Goal: Task Accomplishment & Management: Use online tool/utility

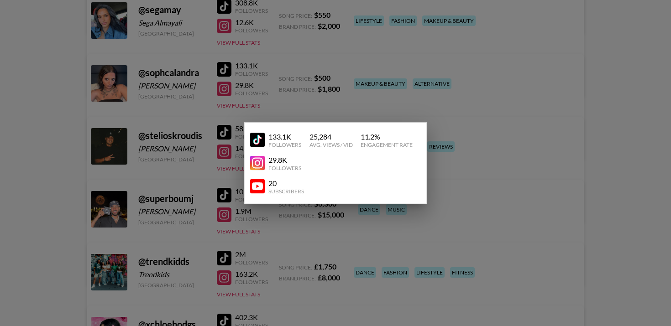
click at [593, 89] on div at bounding box center [335, 163] width 671 height 326
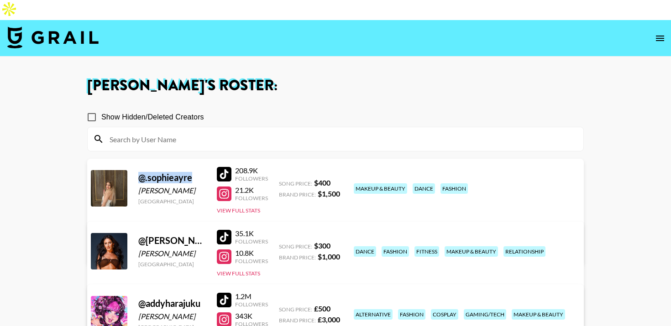
drag, startPoint x: 198, startPoint y: 157, endPoint x: 141, endPoint y: 158, distance: 57.5
click at [141, 172] on div "@ .sophieayre" at bounding box center [172, 177] width 68 height 11
copy div "@ .sophieayre"
click at [221, 167] on div at bounding box center [224, 174] width 15 height 15
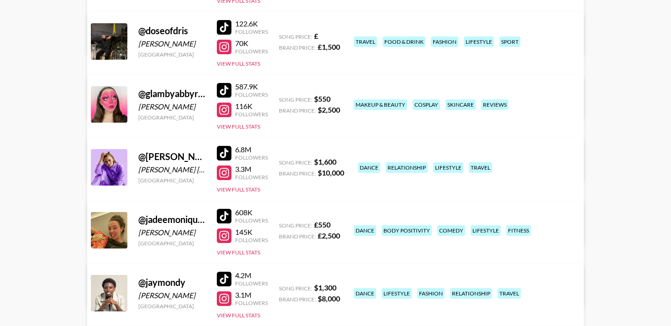
scroll to position [621, 0]
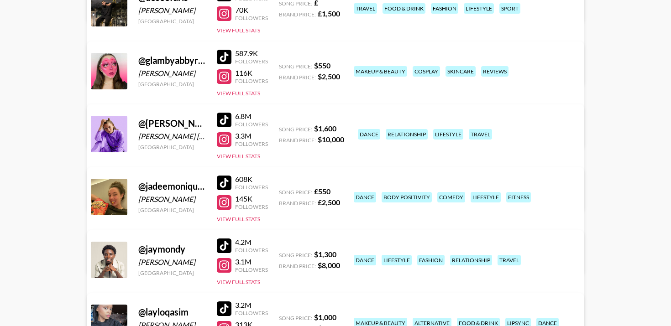
click at [281, 254] on link "View/Edit Details" at bounding box center [193, 258] width 178 height 9
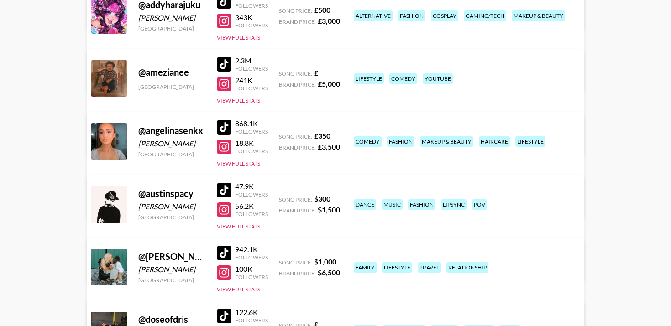
scroll to position [0, 0]
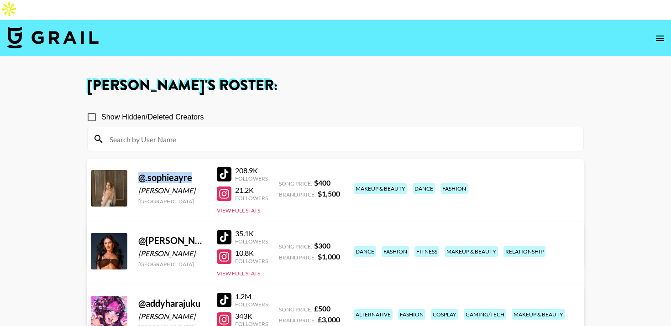
copy div "@ .sophieayre"
click at [220, 167] on div at bounding box center [224, 174] width 15 height 15
click at [221, 187] on div at bounding box center [224, 194] width 15 height 15
click at [21, 26] on img at bounding box center [52, 37] width 91 height 22
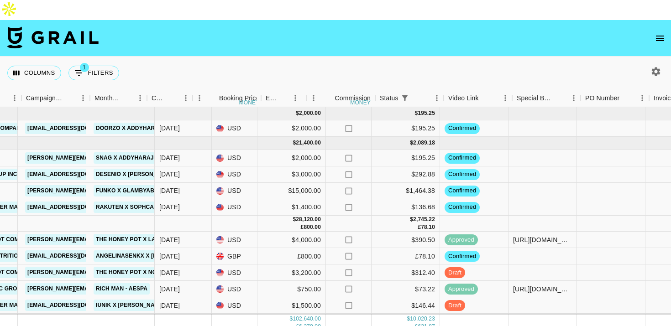
scroll to position [0, 419]
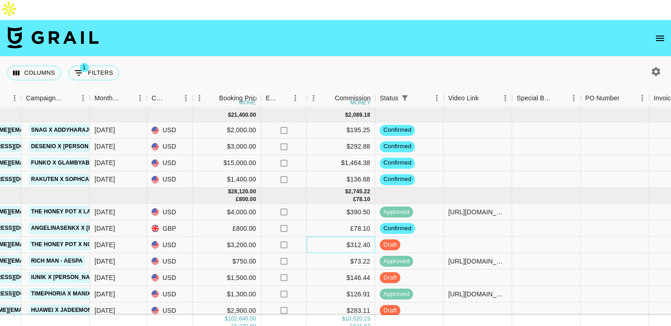
click at [326, 237] on div "$312.40" at bounding box center [341, 245] width 68 height 16
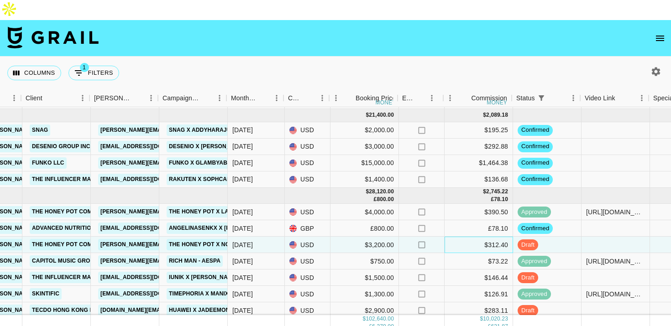
scroll to position [28, 286]
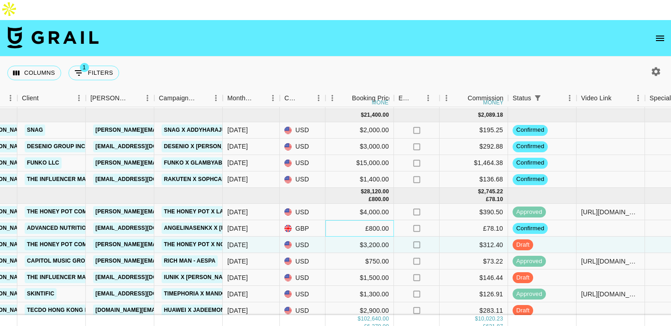
click at [333, 220] on div "£800.00" at bounding box center [359, 228] width 68 height 16
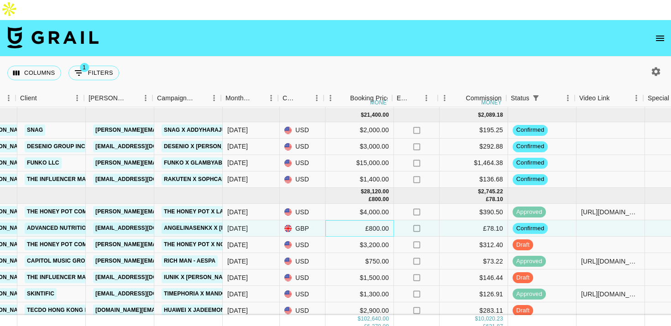
scroll to position [28, 288]
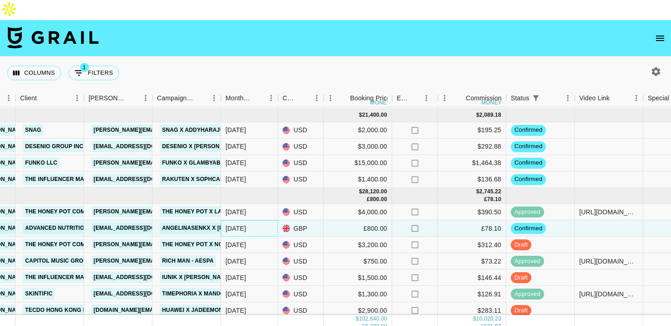
click at [258, 220] on div "[DATE]" at bounding box center [249, 228] width 57 height 16
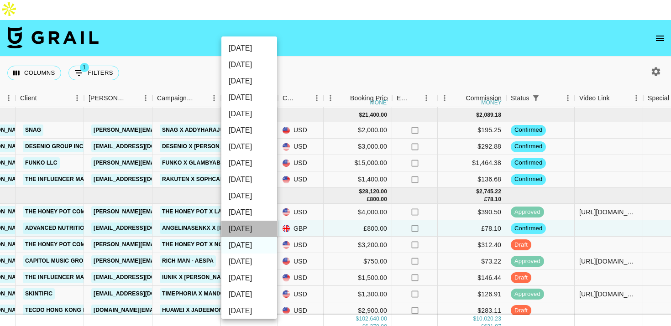
click at [250, 230] on li "[DATE]" at bounding box center [249, 229] width 56 height 16
type input "[DATE]"
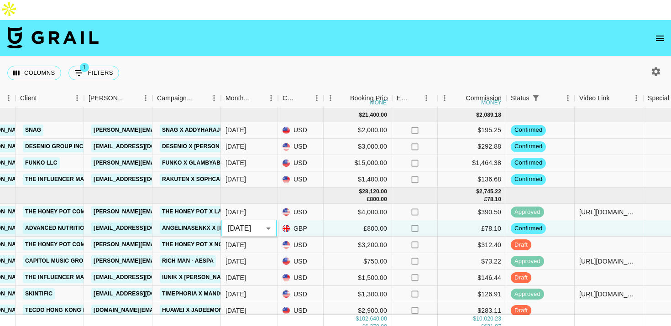
click at [317, 57] on div "Columns 1 Filters + Booking" at bounding box center [335, 73] width 671 height 33
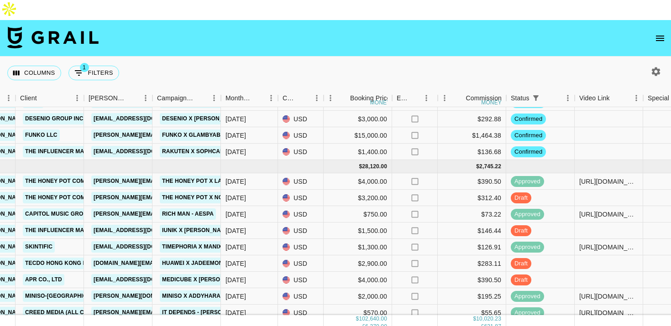
scroll to position [76, 288]
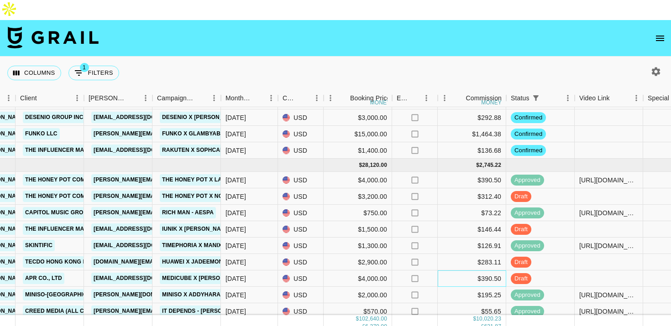
click at [445, 271] on div "$390.50" at bounding box center [471, 279] width 68 height 16
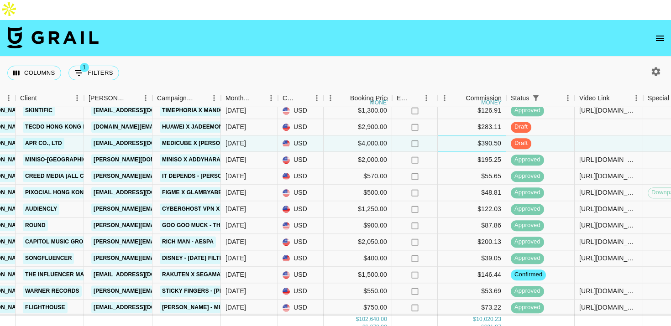
scroll to position [234, 288]
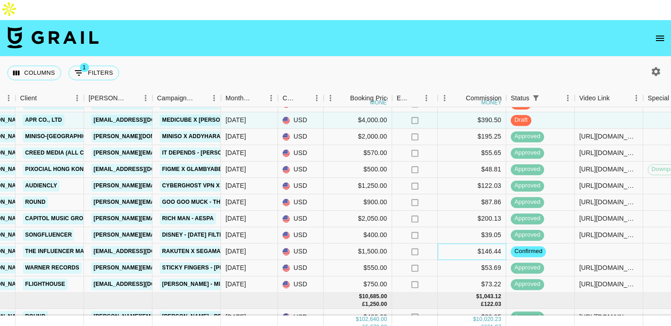
click at [453, 244] on div "$146.44" at bounding box center [471, 252] width 68 height 16
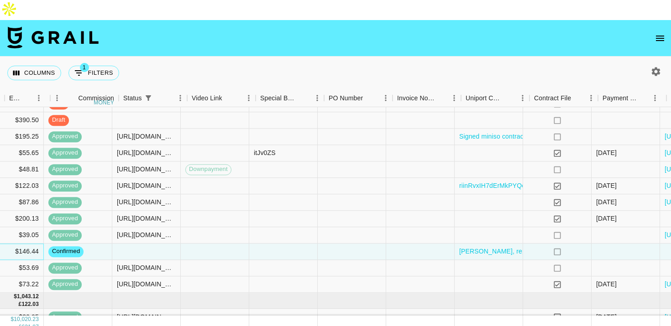
scroll to position [234, 844]
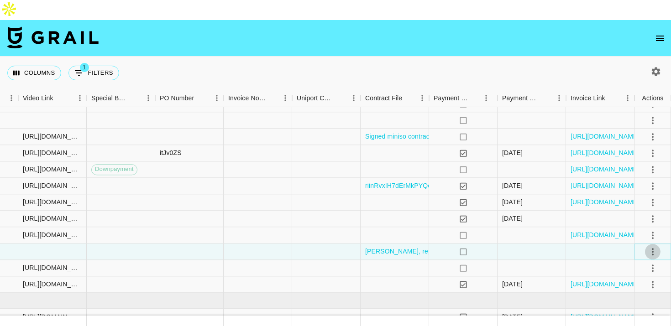
click at [650, 246] on icon "select merge strategy" at bounding box center [652, 251] width 11 height 11
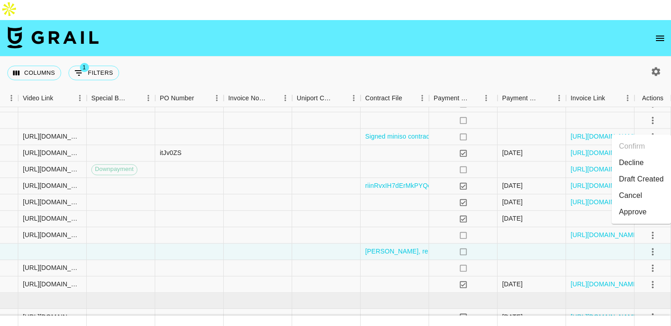
click at [633, 178] on li "Draft Created" at bounding box center [640, 179] width 59 height 16
click at [520, 244] on div at bounding box center [531, 252] width 68 height 16
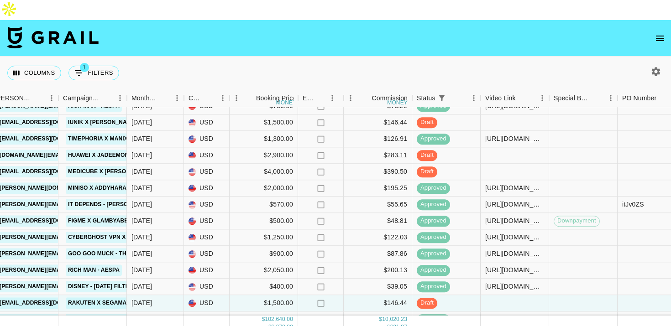
scroll to position [156, 382]
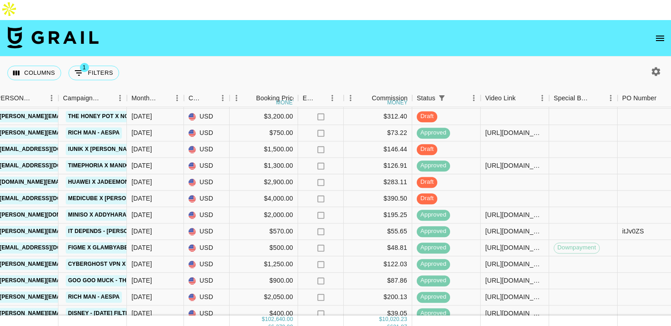
click at [457, 57] on div "Columns 1 Filters + Booking" at bounding box center [335, 73] width 671 height 33
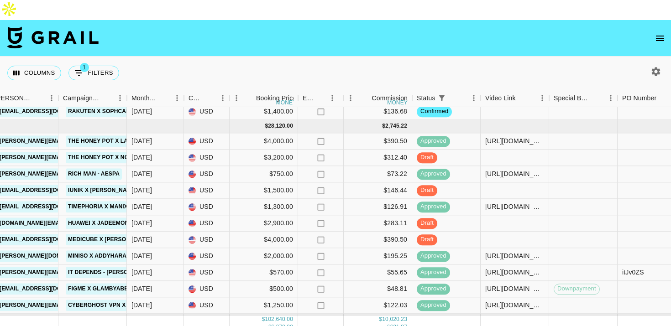
scroll to position [114, 382]
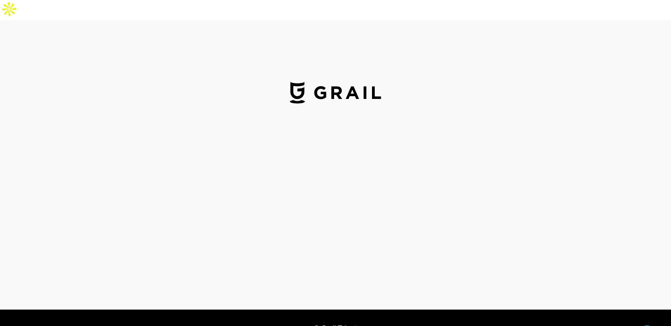
select select "GBP"
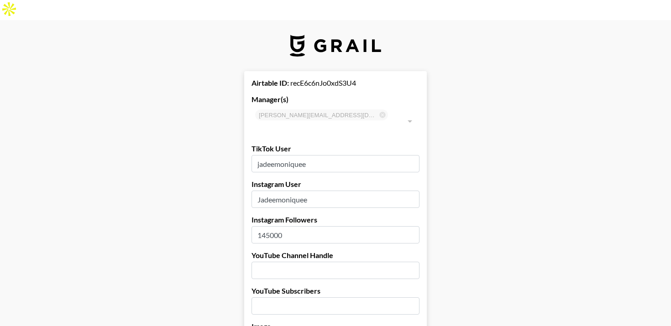
drag, startPoint x: 314, startPoint y: 131, endPoint x: 230, endPoint y: 131, distance: 84.4
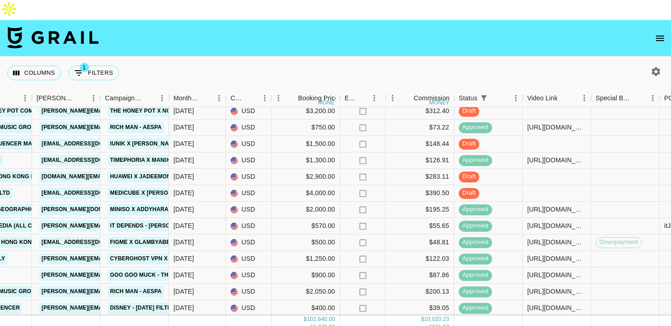
scroll to position [157, 340]
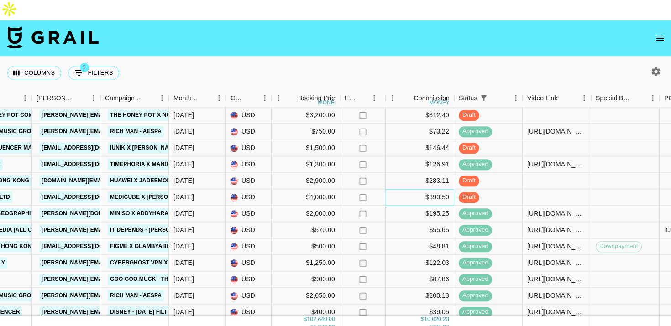
click at [401, 189] on div "$390.50" at bounding box center [419, 197] width 68 height 16
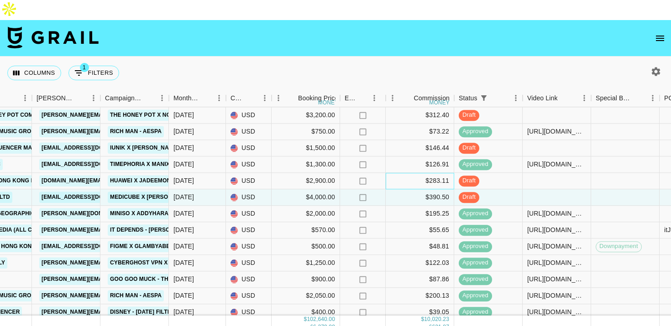
click at [401, 173] on div "$283.11" at bounding box center [419, 181] width 68 height 16
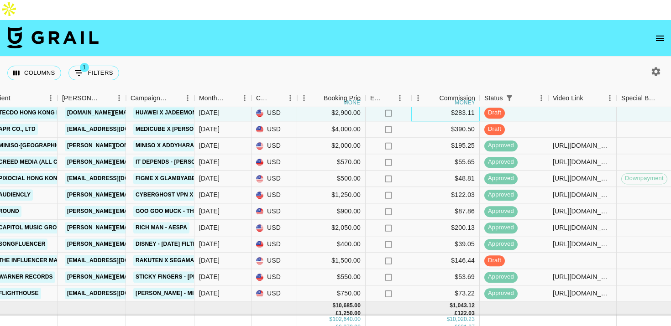
scroll to position [230, 314]
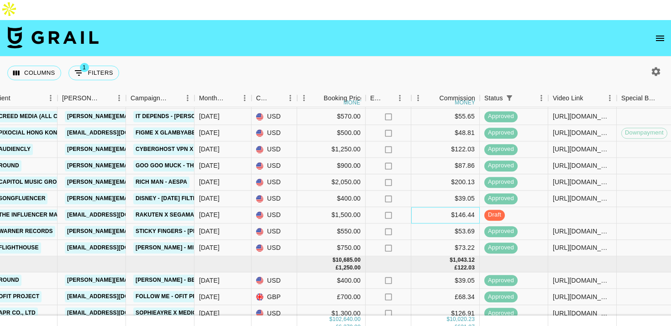
click at [426, 207] on div "$146.44" at bounding box center [445, 215] width 68 height 16
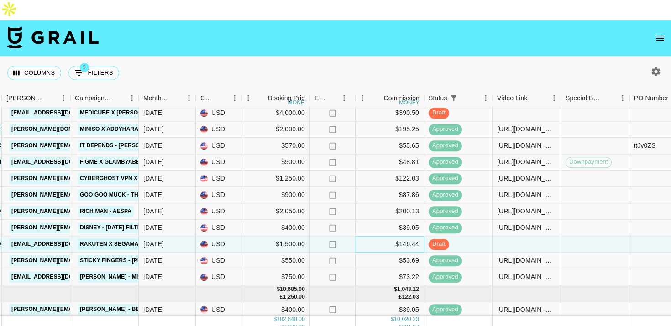
scroll to position [195, 370]
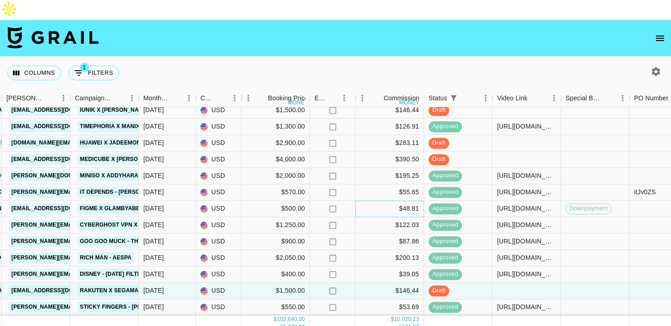
click at [390, 201] on div "$48.81" at bounding box center [389, 209] width 68 height 16
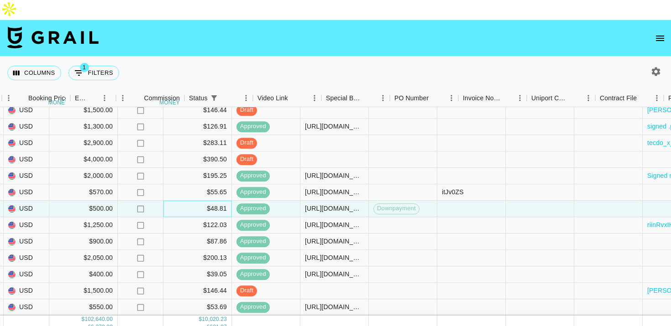
scroll to position [195, 844]
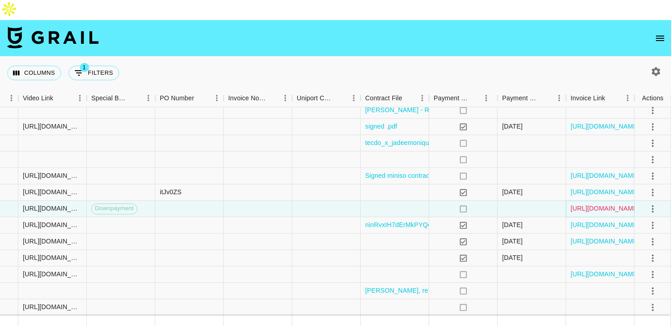
click at [615, 204] on link "[URL][DOMAIN_NAME]" at bounding box center [604, 208] width 69 height 9
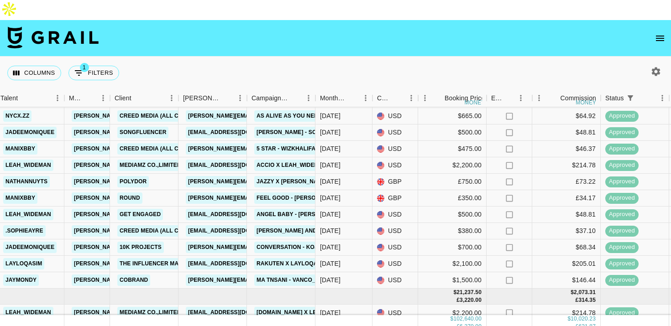
scroll to position [832, 193]
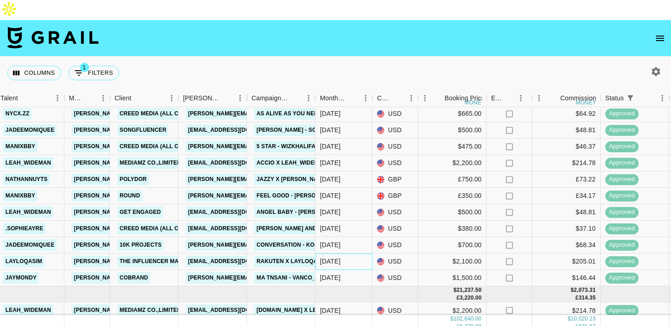
click at [354, 254] on div "[DATE]" at bounding box center [343, 262] width 57 height 16
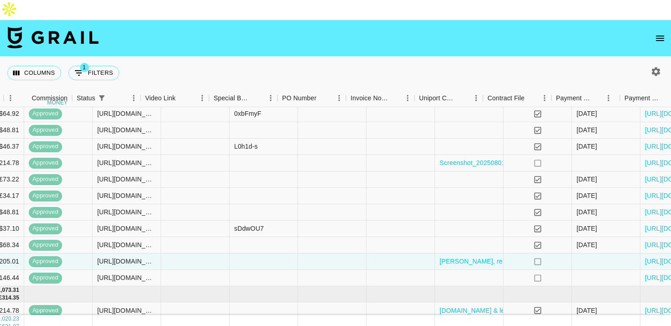
scroll to position [832, 844]
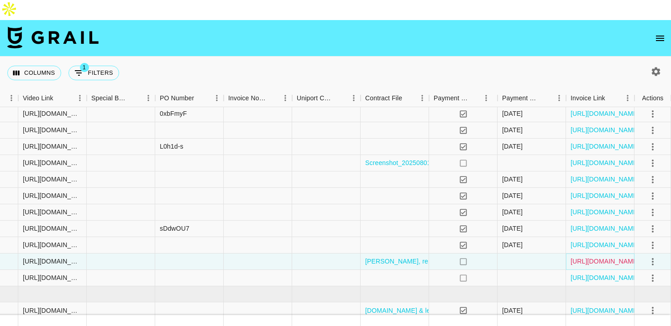
click at [574, 257] on link "[URL][DOMAIN_NAME]" at bounding box center [604, 261] width 69 height 9
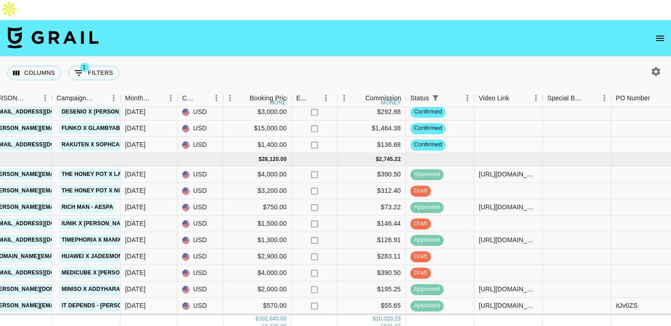
scroll to position [88, 388]
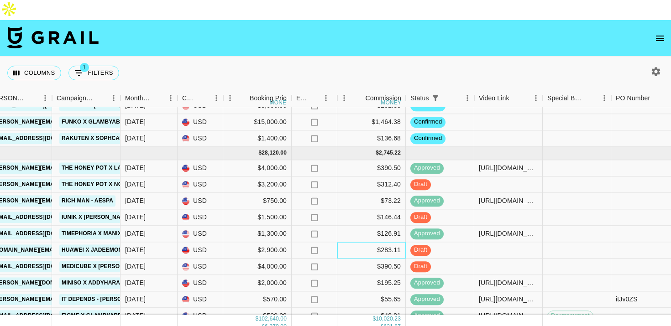
click at [354, 242] on div "$283.11" at bounding box center [371, 250] width 68 height 16
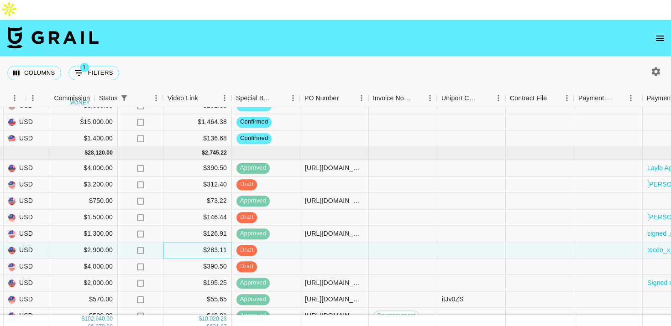
scroll to position [88, 844]
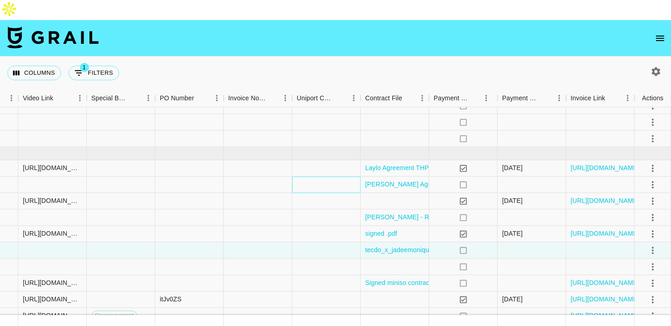
click at [311, 177] on div at bounding box center [326, 185] width 68 height 16
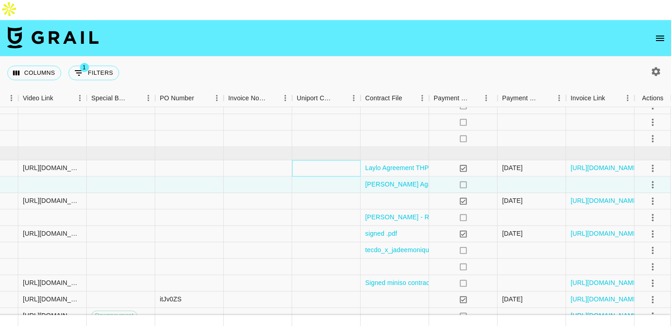
click at [309, 160] on div at bounding box center [326, 168] width 68 height 16
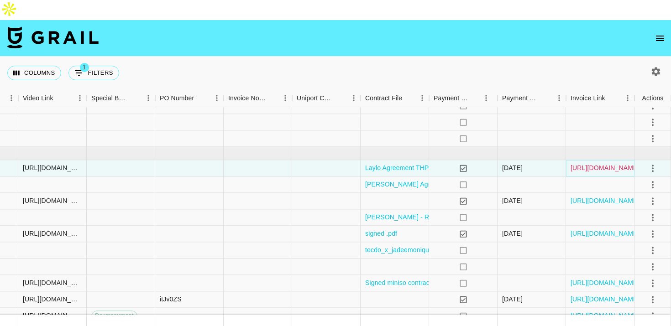
click at [593, 164] on link "[URL][DOMAIN_NAME]" at bounding box center [604, 168] width 69 height 9
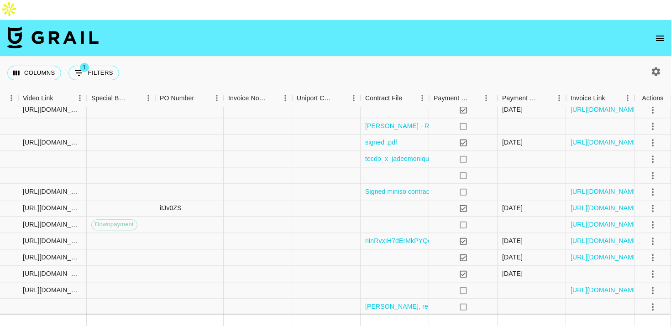
scroll to position [182, 844]
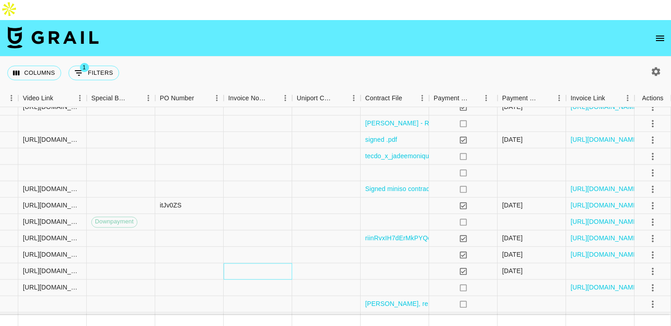
click at [286, 263] on div at bounding box center [258, 271] width 68 height 16
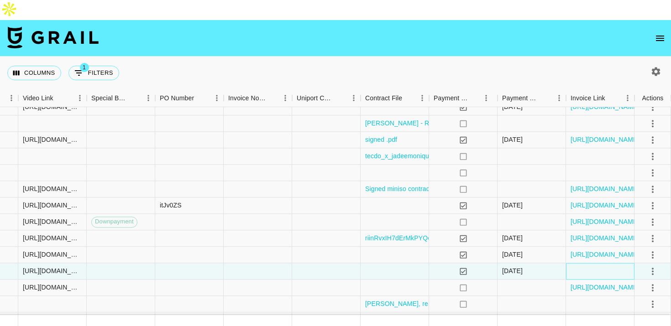
click at [590, 263] on div at bounding box center [600, 271] width 68 height 16
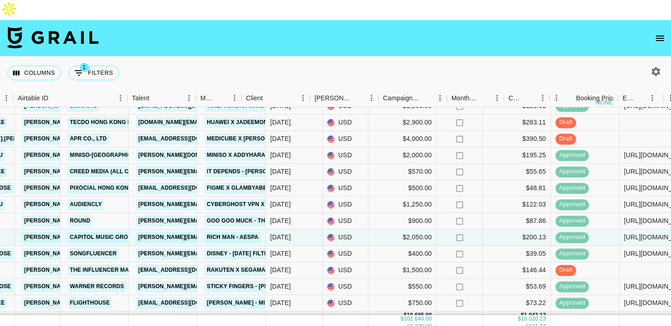
scroll to position [216, 0]
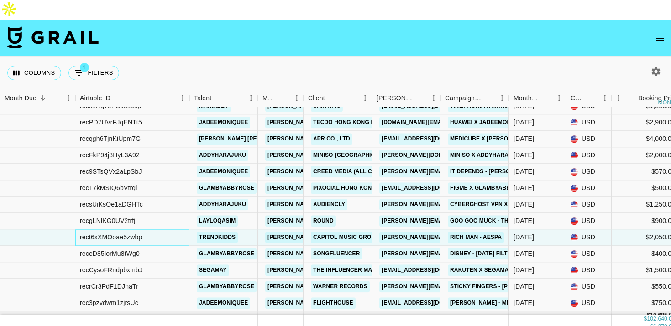
click at [107, 233] on div "rect6xXMOoae5zwbp" at bounding box center [111, 237] width 62 height 9
copy div "rect6xXMOoae5zwbp"
click at [170, 213] on div "recgLNlKG0UV2trfj" at bounding box center [132, 221] width 114 height 16
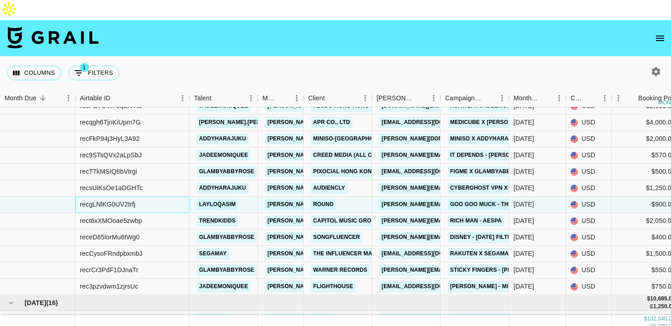
scroll to position [235, 0]
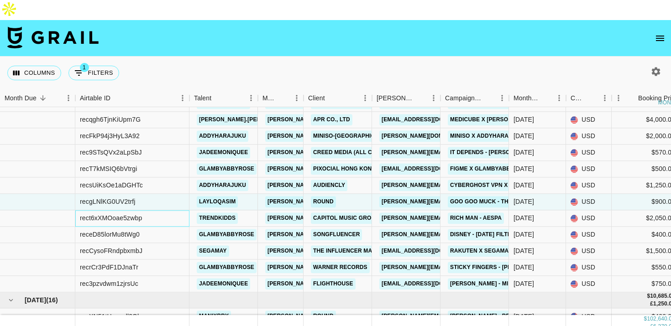
click at [167, 210] on div "rect6xXMOoae5zwbp" at bounding box center [132, 218] width 114 height 16
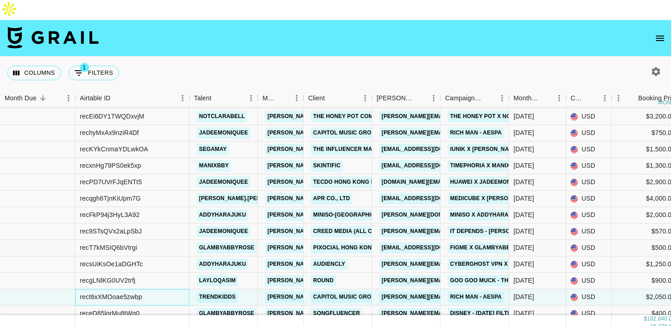
scroll to position [156, 0]
click at [170, 125] on div "rechyMxAx9nziR4Df" at bounding box center [132, 133] width 114 height 16
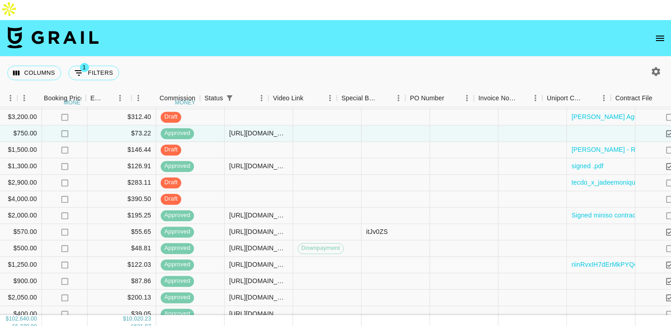
scroll to position [156, 844]
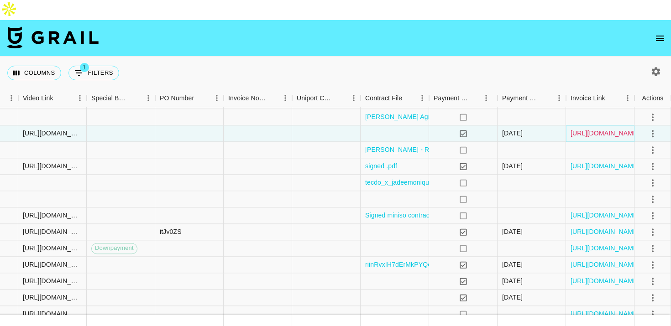
click at [593, 129] on link "[URL][DOMAIN_NAME]" at bounding box center [604, 133] width 69 height 9
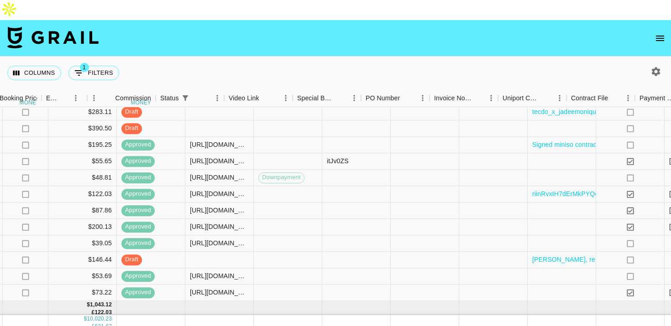
scroll to position [226, 844]
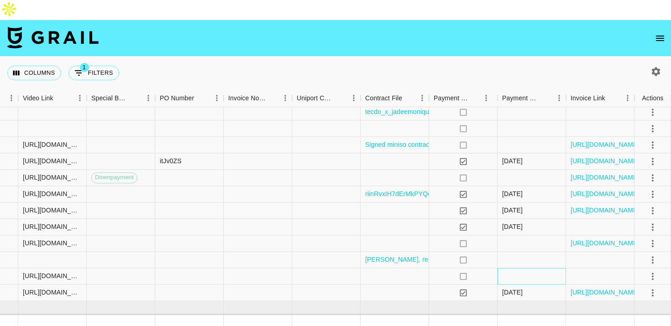
click at [548, 268] on div at bounding box center [531, 276] width 68 height 16
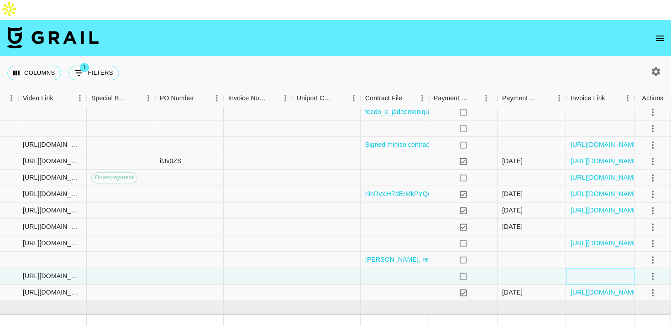
click at [593, 268] on div at bounding box center [600, 276] width 68 height 16
click at [534, 268] on div at bounding box center [531, 276] width 68 height 16
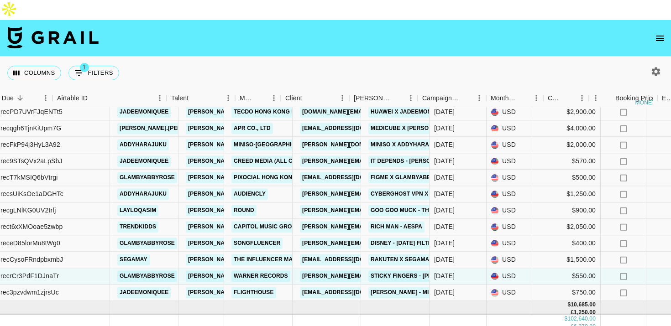
scroll to position [226, 23]
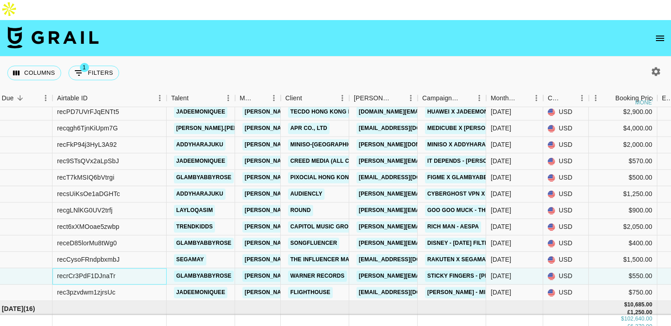
click at [92, 272] on div "recrCr3PdF1DJnaTr" at bounding box center [86, 276] width 58 height 9
copy div "recrCr3PdF1DJnaTr"
click at [155, 268] on div "recrCr3PdF1DJnaTr" at bounding box center [109, 276] width 114 height 16
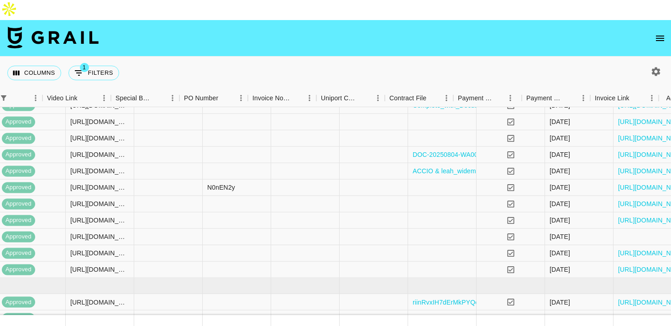
scroll to position [528, 844]
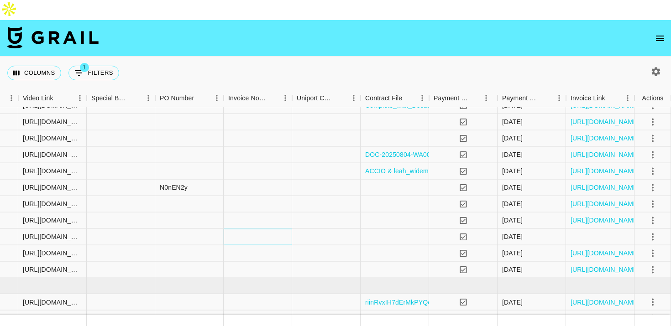
click at [252, 229] on div at bounding box center [258, 237] width 68 height 16
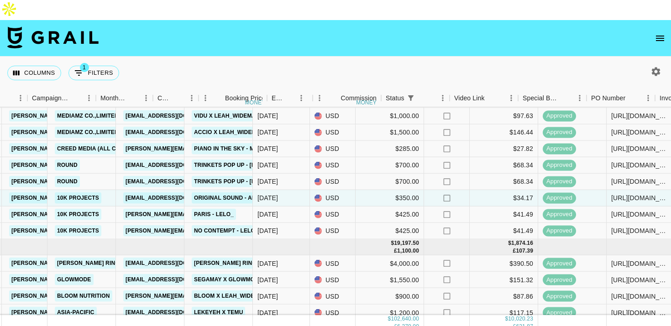
scroll to position [567, 0]
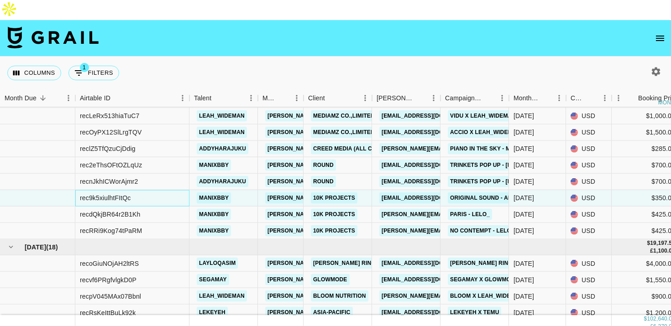
click at [125, 193] on div "rec9k5xiulhtFItQc" at bounding box center [105, 197] width 51 height 9
copy div "rec9k5xiulhtFItQc"
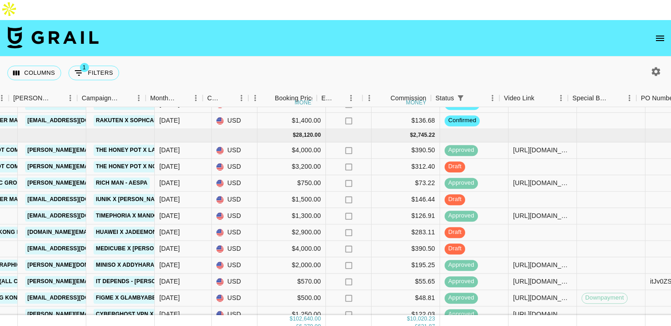
scroll to position [106, 367]
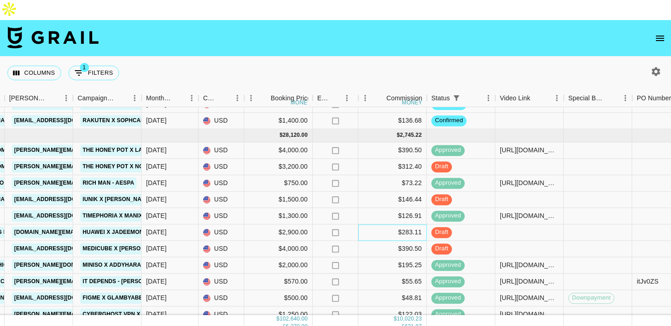
click at [379, 224] on div "$283.11" at bounding box center [392, 232] width 68 height 16
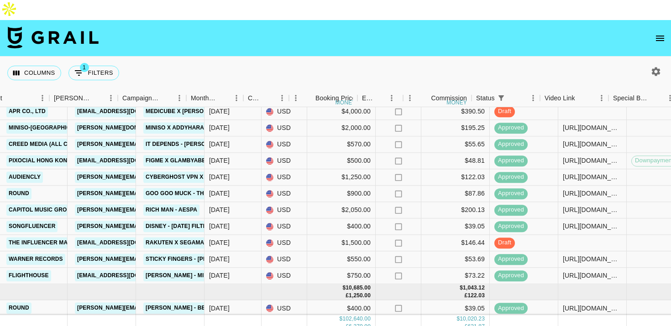
scroll to position [243, 374]
